Goal: Task Accomplishment & Management: Use online tool/utility

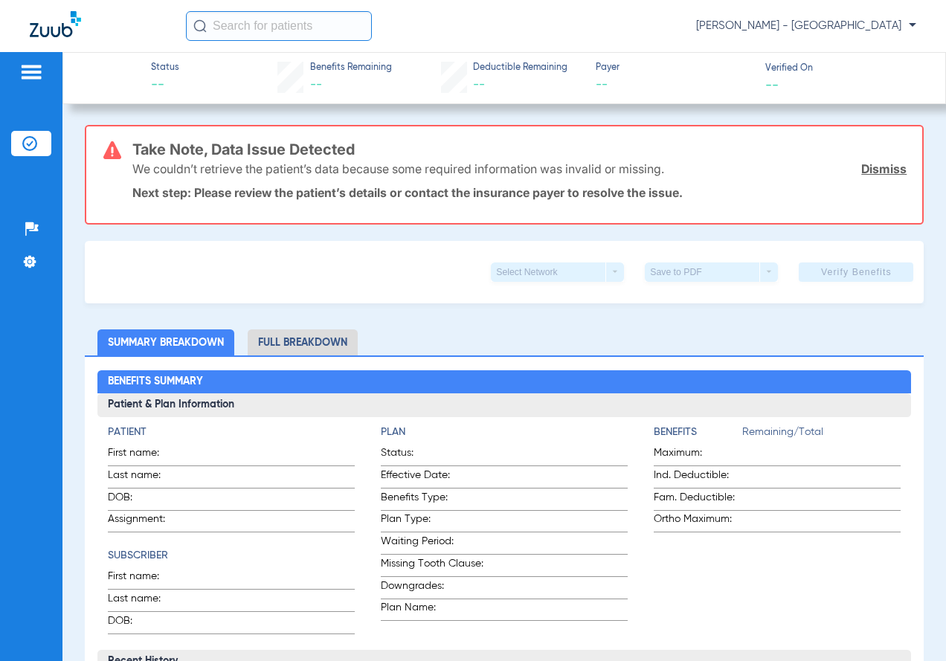
click at [45, 140] on li "Insurance Verification" at bounding box center [31, 143] width 40 height 25
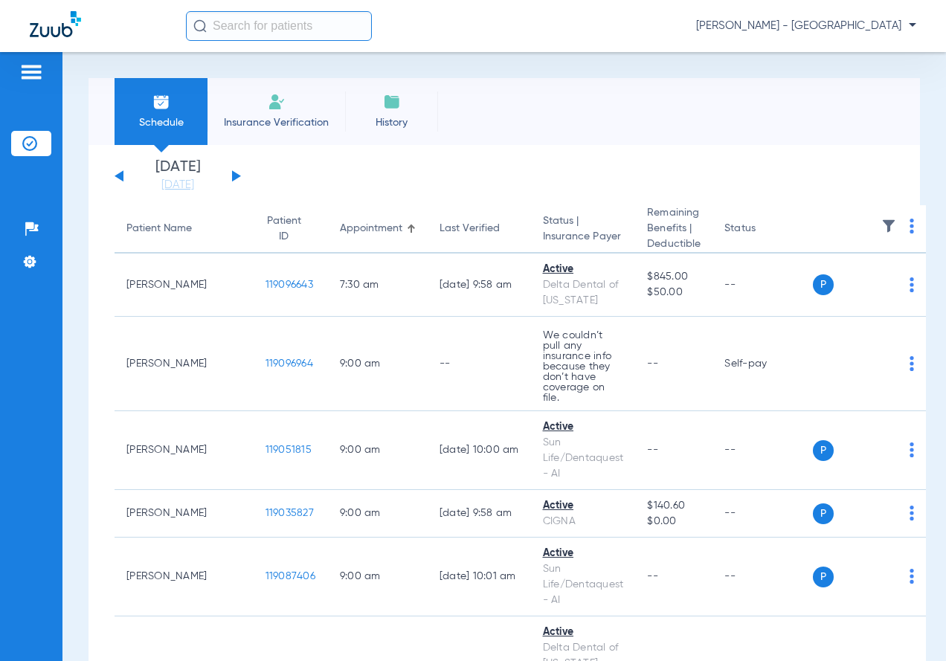
click at [239, 178] on div "[DATE] [DATE] [DATE] [DATE] [DATE] [DATE] [DATE] [DATE] [DATE] [DATE] [DATE] [D…" at bounding box center [178, 176] width 126 height 33
click at [237, 176] on button at bounding box center [236, 175] width 9 height 11
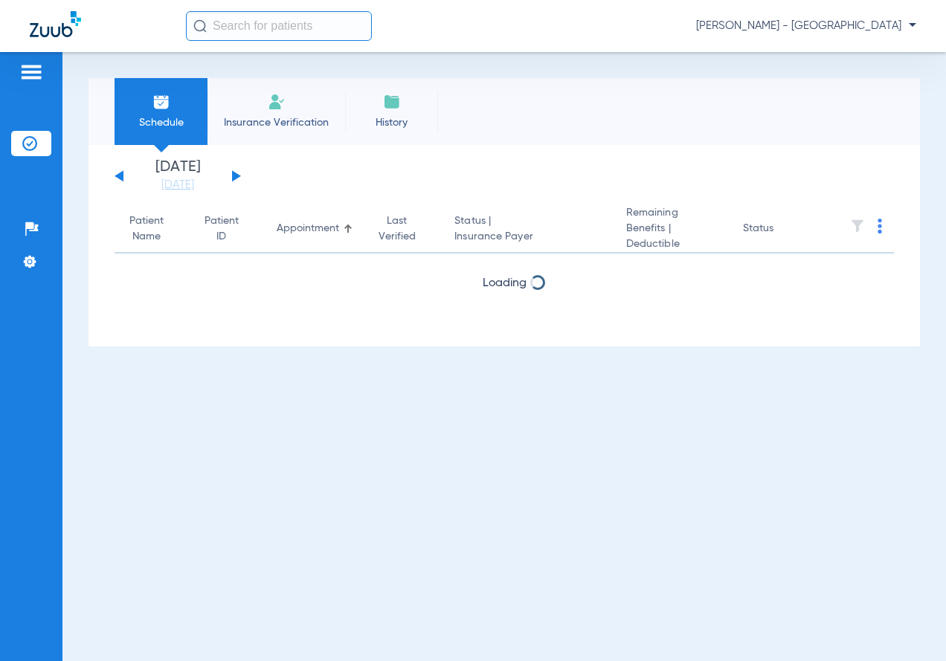
click at [237, 176] on button at bounding box center [236, 175] width 9 height 11
click at [129, 170] on div "[DATE] [DATE] [DATE] [DATE] [DATE] [DATE] [DATE] [DATE] [DATE] [DATE] [DATE] [D…" at bounding box center [178, 176] width 126 height 33
click at [126, 173] on div "[DATE] [DATE] [DATE] [DATE] [DATE] [DATE] [DATE] [DATE] [DATE] [DATE] [DATE] [D…" at bounding box center [178, 176] width 126 height 33
click at [121, 176] on button at bounding box center [119, 175] width 9 height 11
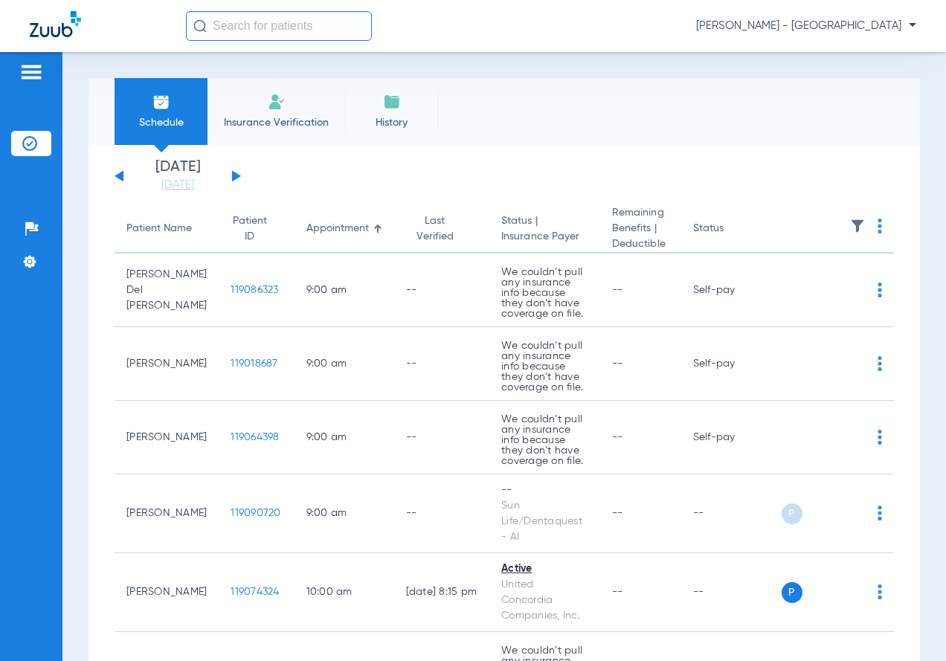
click at [878, 225] on img at bounding box center [880, 226] width 4 height 15
click at [803, 283] on span "Verify All" at bounding box center [812, 285] width 93 height 10
